Goal: Task Accomplishment & Management: Use online tool/utility

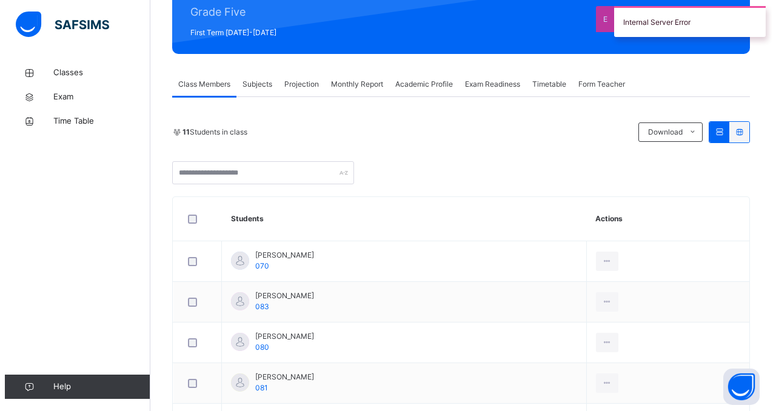
scroll to position [160, 0]
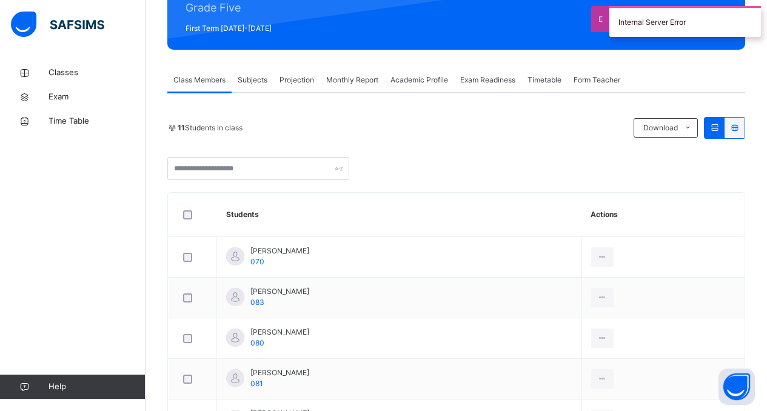
click at [258, 77] on span "Subjects" at bounding box center [253, 80] width 30 height 11
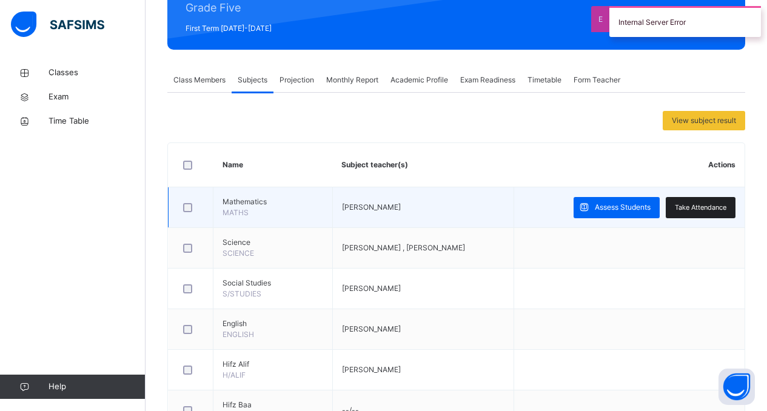
click at [703, 215] on div "Take Attendance" at bounding box center [701, 207] width 70 height 21
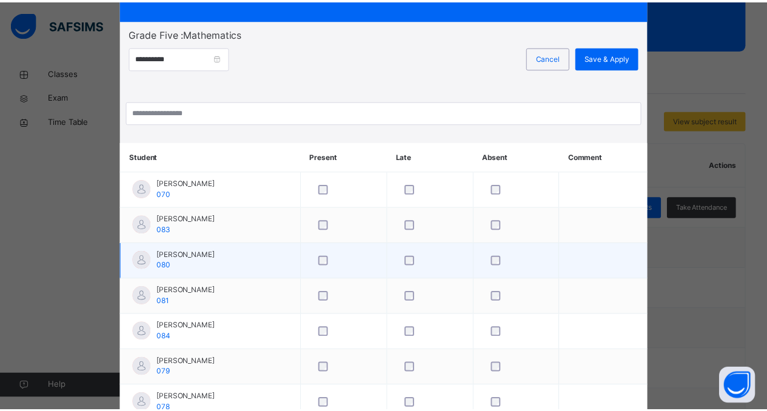
scroll to position [0, 0]
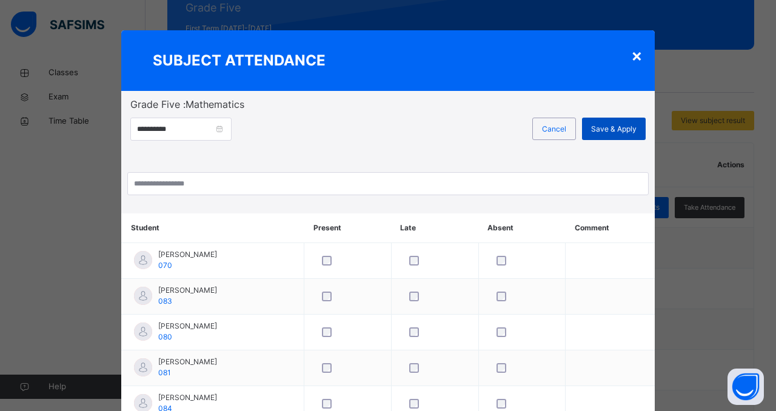
click at [623, 138] on div "Save & Apply" at bounding box center [614, 129] width 64 height 22
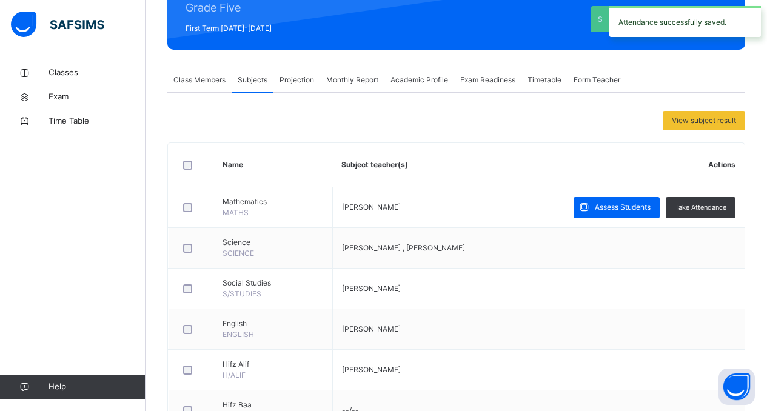
click at [309, 83] on span "Projection" at bounding box center [297, 80] width 35 height 11
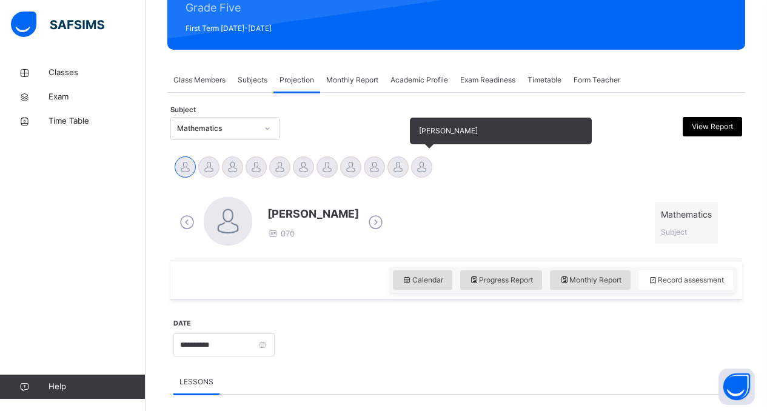
click at [416, 164] on div at bounding box center [421, 166] width 21 height 21
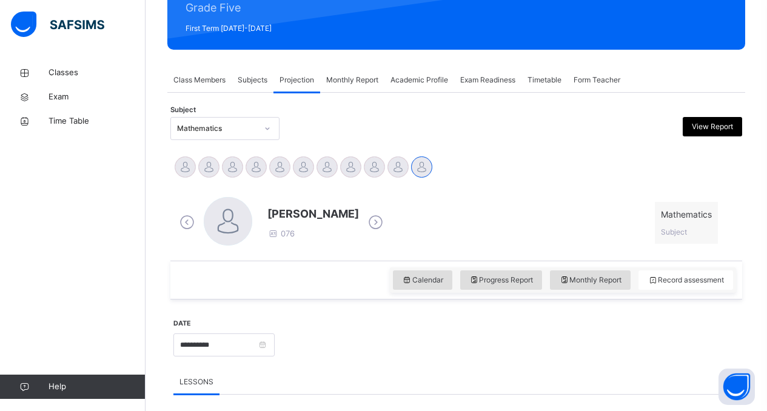
scroll to position [349, 0]
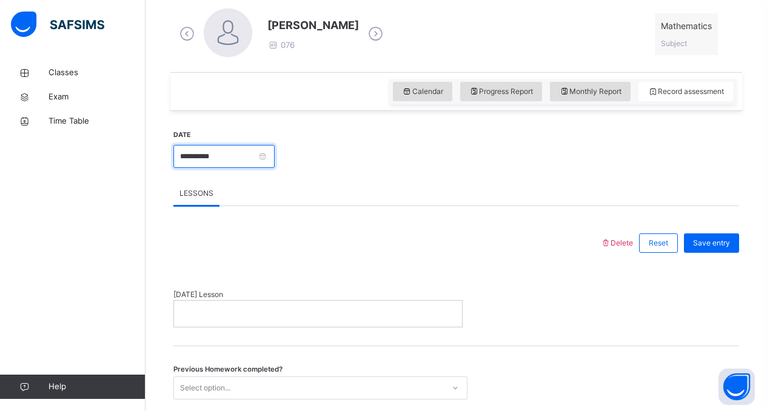
click at [272, 158] on input "**********" at bounding box center [223, 156] width 101 height 23
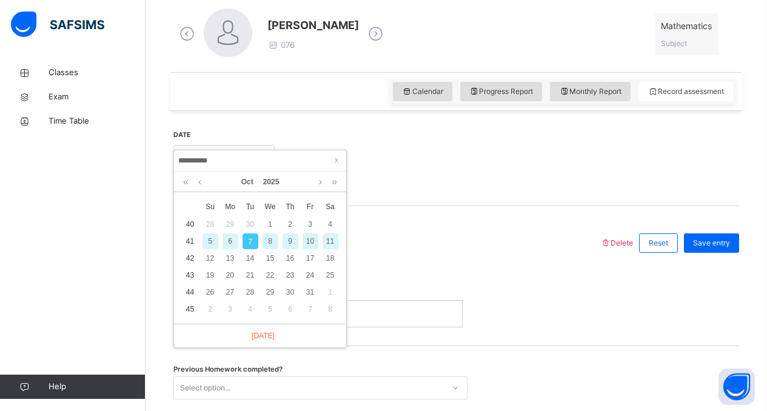
click at [233, 244] on div "6" at bounding box center [231, 241] width 16 height 16
type input "**********"
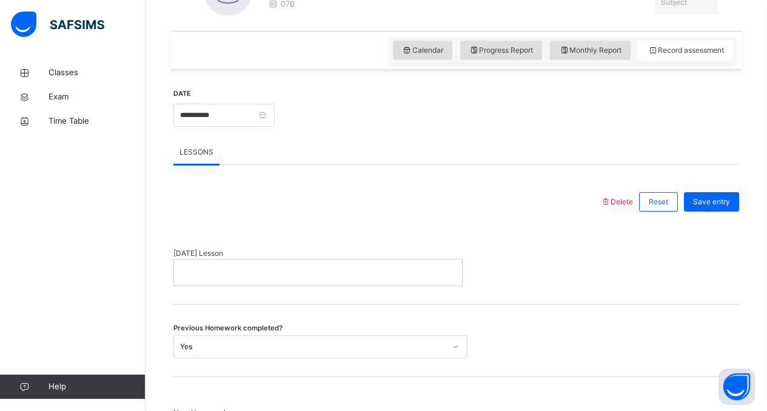
scroll to position [455, 0]
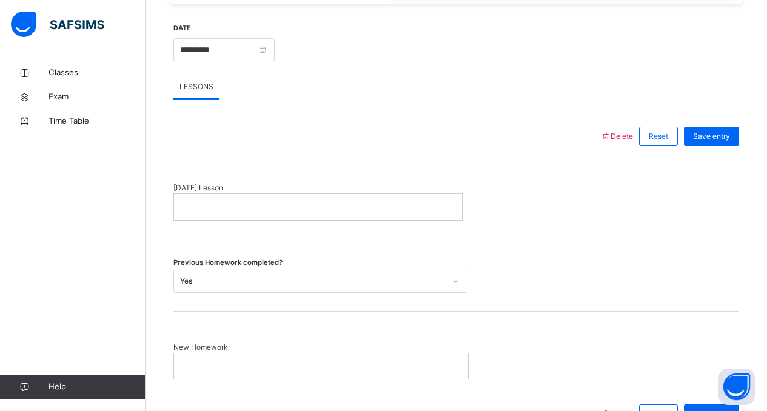
click at [209, 214] on div at bounding box center [318, 206] width 288 height 25
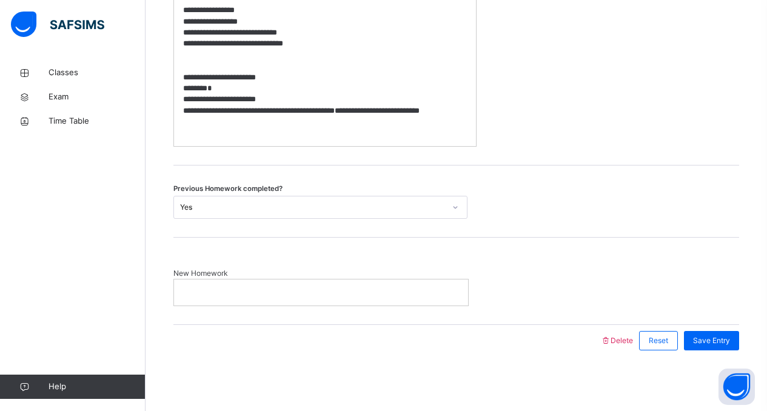
scroll to position [999, 0]
click at [220, 290] on p at bounding box center [321, 292] width 276 height 11
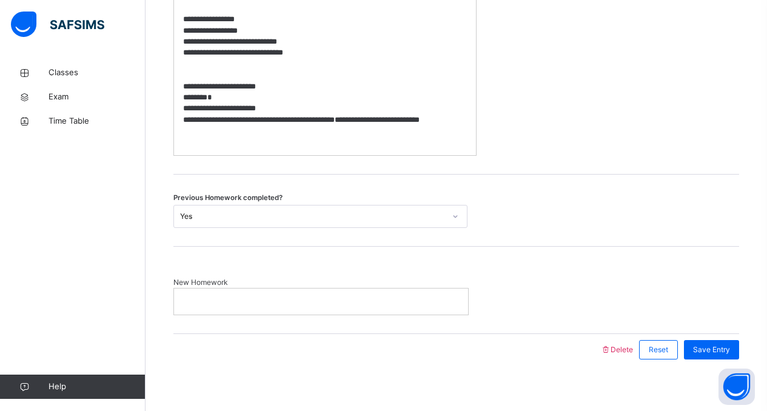
scroll to position [985, 0]
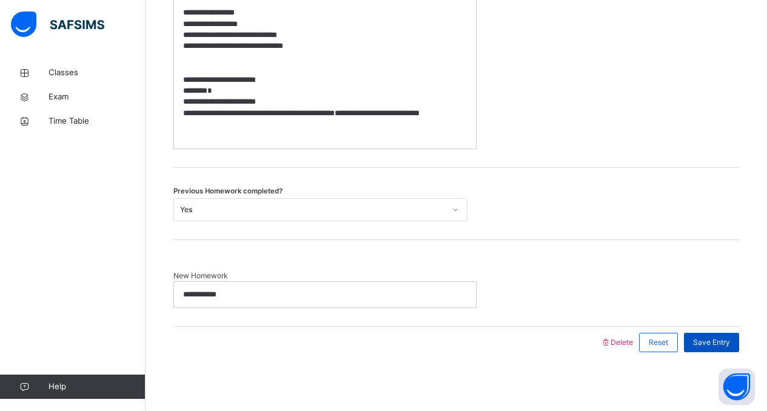
click at [708, 348] on span "Save Entry" at bounding box center [711, 342] width 37 height 11
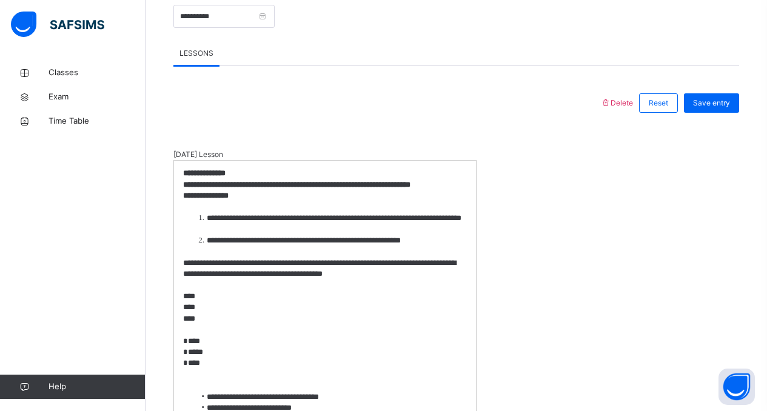
scroll to position [507, 0]
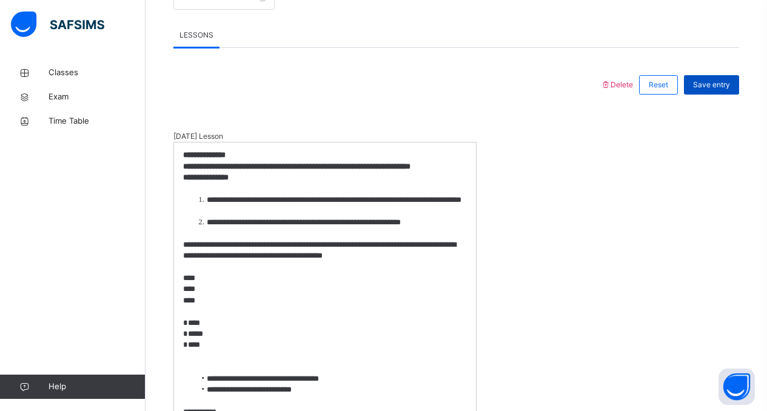
click at [726, 84] on span "Save entry" at bounding box center [711, 84] width 37 height 11
click at [716, 85] on span "Save entry" at bounding box center [711, 84] width 37 height 11
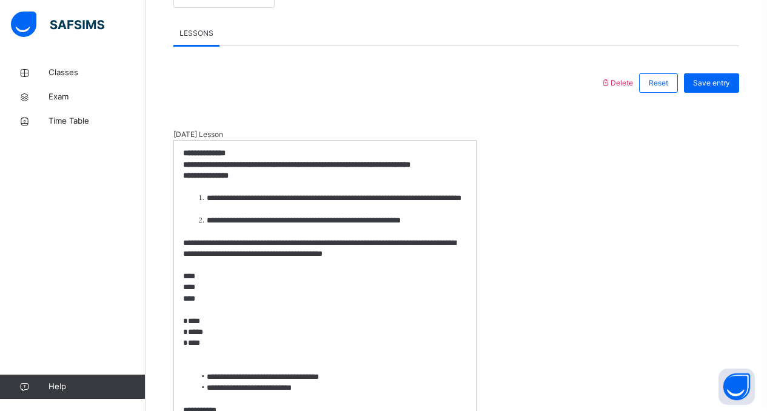
scroll to position [509, 0]
